Goal: Information Seeking & Learning: Learn about a topic

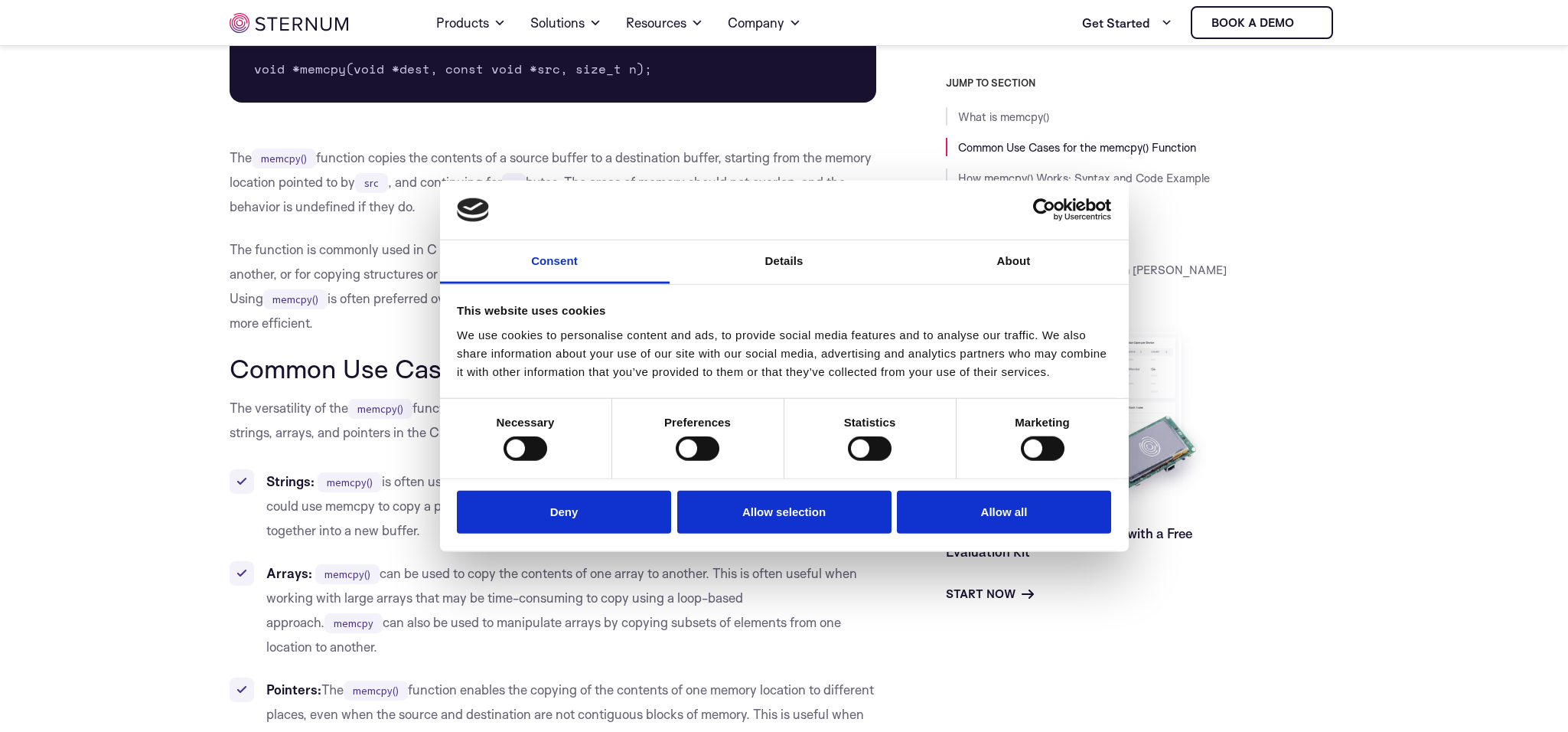
click at [348, 509] on li "Strings: memcpy() is often used for tasks such as concatenation or copying subs…" at bounding box center [553, 506] width 648 height 73
click at [435, 532] on li "Strings: memcpy() is often used for tasks such as concatenation or copying subs…" at bounding box center [553, 506] width 648 height 73
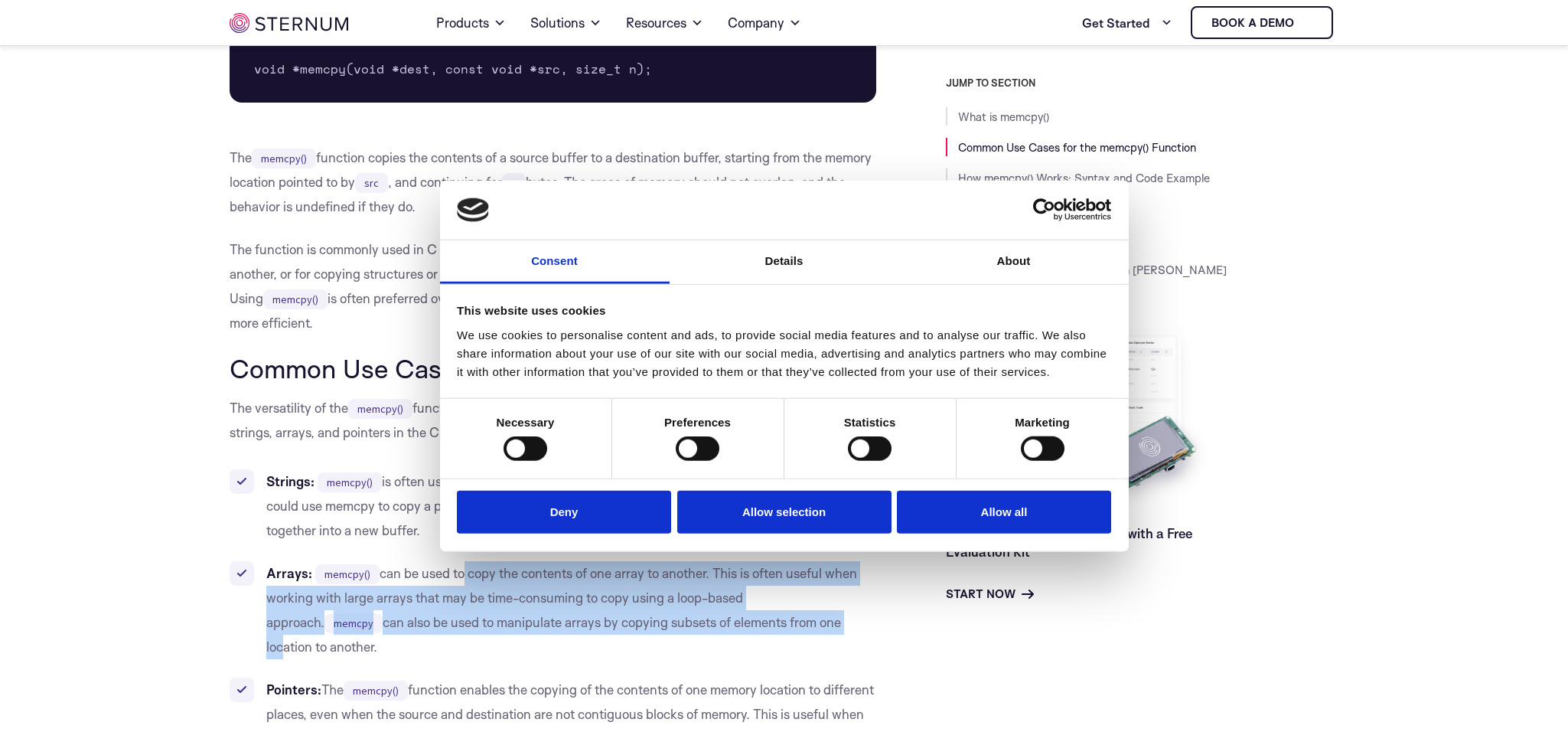
drag, startPoint x: 742, startPoint y: 621, endPoint x: 456, endPoint y: 574, distance: 289.8
click at [456, 574] on li "Arrays: memcpy() can be used to copy the contents of one array to another. This…" at bounding box center [553, 610] width 648 height 98
drag, startPoint x: 406, startPoint y: 571, endPoint x: 564, endPoint y: 619, distance: 165.1
click at [564, 619] on li "Arrays: memcpy() can be used to copy the contents of one array to another. This…" at bounding box center [553, 610] width 648 height 98
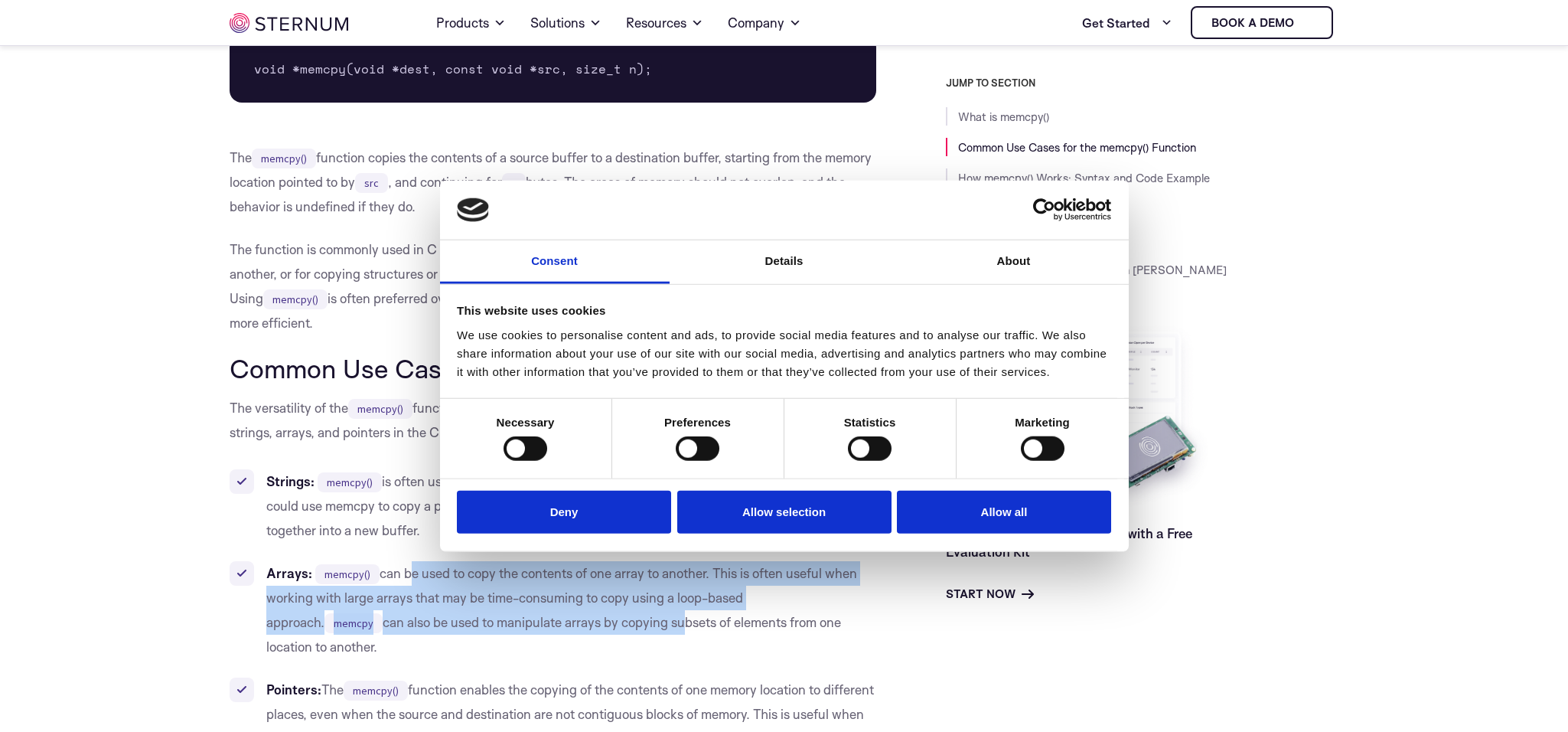
click at [564, 619] on li "Arrays: memcpy() can be used to copy the contents of one array to another. This…" at bounding box center [553, 610] width 648 height 98
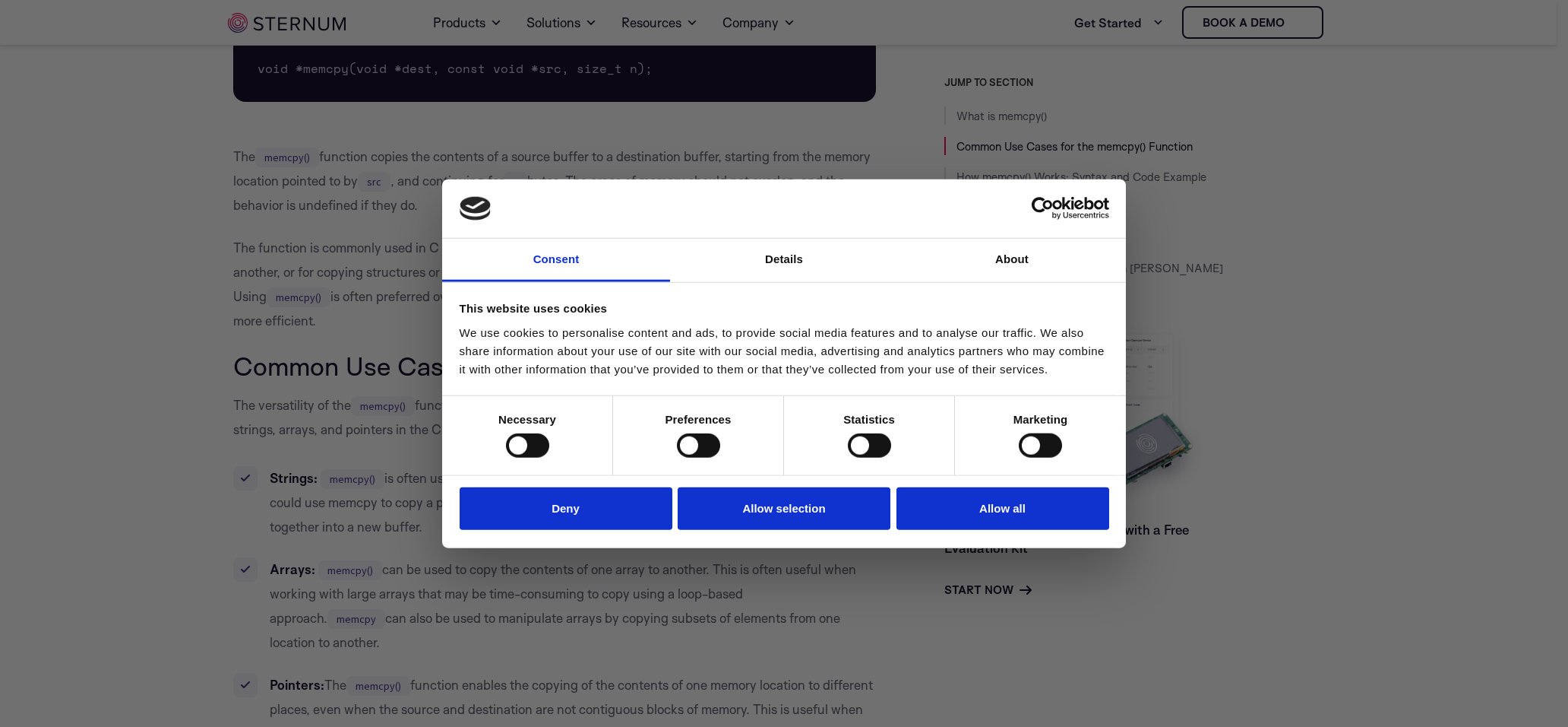
click at [135, 317] on div at bounding box center [792, 367] width 1584 height 734
click at [755, 666] on div at bounding box center [792, 367] width 1584 height 734
click at [1212, 625] on div at bounding box center [792, 367] width 1584 height 734
click at [1497, 203] on div at bounding box center [792, 367] width 1584 height 734
click at [140, 627] on div at bounding box center [792, 367] width 1584 height 734
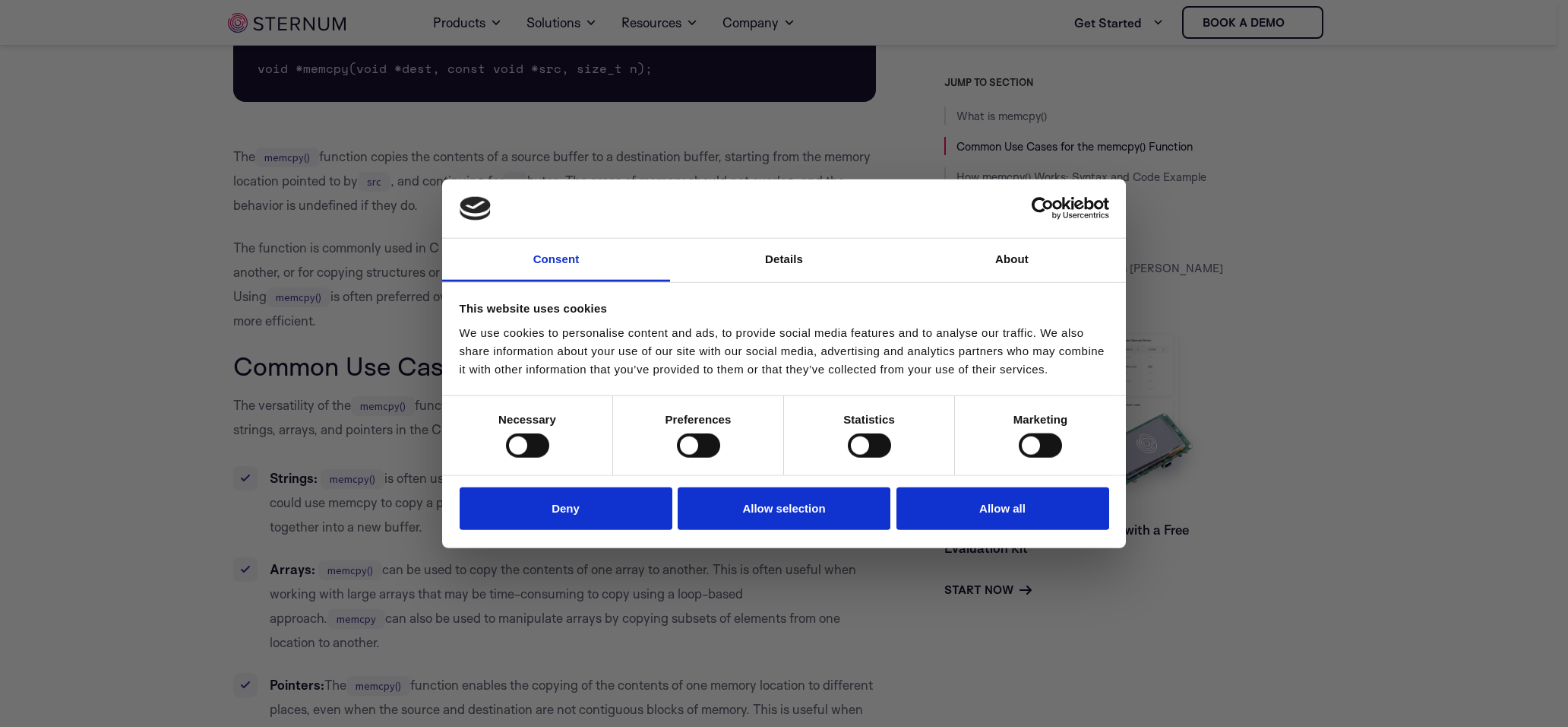
click at [1546, 643] on div at bounding box center [792, 367] width 1584 height 734
click at [836, 215] on div at bounding box center [784, 208] width 650 height 25
click at [176, 376] on div at bounding box center [792, 367] width 1584 height 734
